Goal: Information Seeking & Learning: Check status

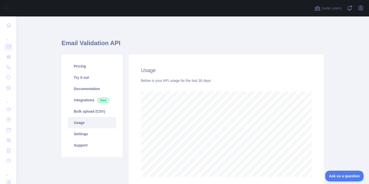
scroll to position [168, 353]
click at [323, 151] on div "Usage Below is your API usage for the last 30 days" at bounding box center [226, 121] width 195 height 135
click at [161, 42] on h1 "Email Validation API" at bounding box center [193, 45] width 263 height 12
click at [46, 20] on main "Email Validation API Pricing Try it out Documentation Integrations New Bulk upl…" at bounding box center [192, 100] width 353 height 168
click at [42, 31] on main "Email Validation API Pricing Try it out Documentation Integrations New Bulk upl…" at bounding box center [192, 100] width 353 height 168
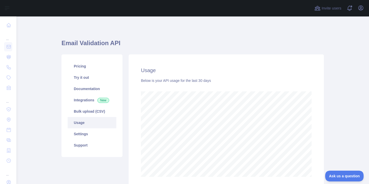
click at [42, 31] on main "Email Validation API Pricing Try it out Documentation Integrations New Bulk upl…" at bounding box center [192, 100] width 353 height 168
